Goal: Understand process/instructions: Learn how to perform a task or action

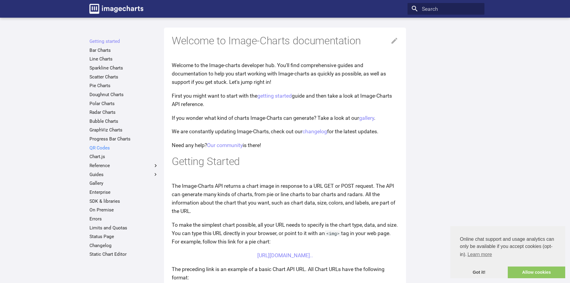
click at [101, 145] on link "QR Codes" at bounding box center [123, 148] width 69 height 6
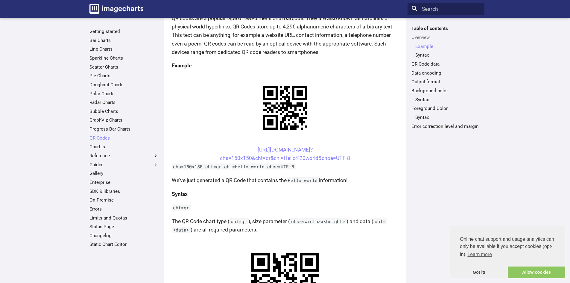
scroll to position [90, 0]
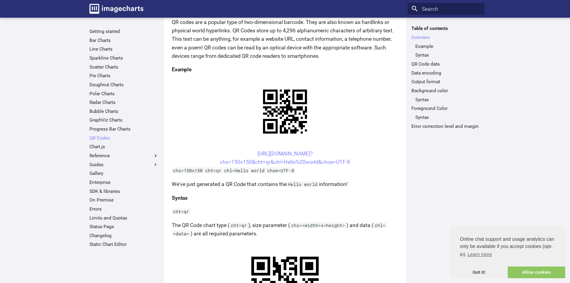
drag, startPoint x: 246, startPoint y: 149, endPoint x: 355, endPoint y: 161, distance: 110.2
click at [355, 161] on center "https://image-charts.com/chart? chs=150x150&cht=qr&chl=Hello%20world&choe=UTF-8" at bounding box center [285, 157] width 226 height 17
copy link "https://image-charts.com/chart? chs=150x150&cht=qr&chl=Hello%20world&choe=UTF-8"
click at [286, 200] on h4 "Syntax" at bounding box center [285, 198] width 226 height 8
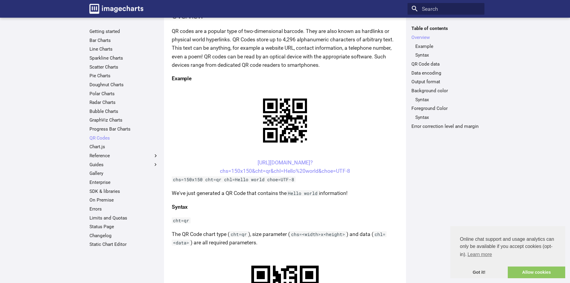
scroll to position [120, 0]
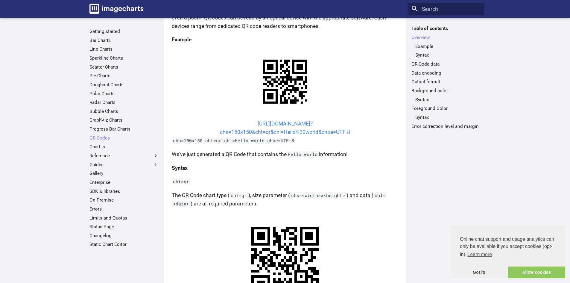
click at [311, 134] on link "https://image-charts.com/chart? chs=150x150&cht=qr&chl=Hello%20world&choe=UTF-8" at bounding box center [285, 128] width 130 height 14
